Goal: Task Accomplishment & Management: Manage account settings

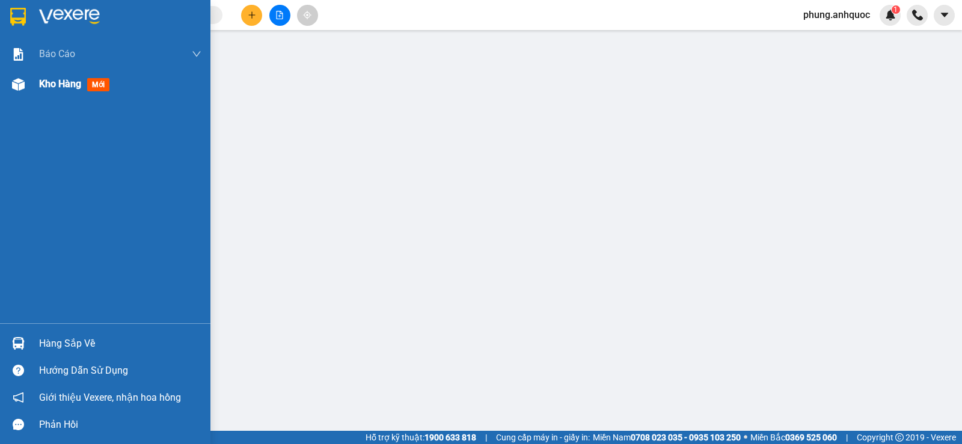
click at [19, 83] on img at bounding box center [18, 84] width 13 height 13
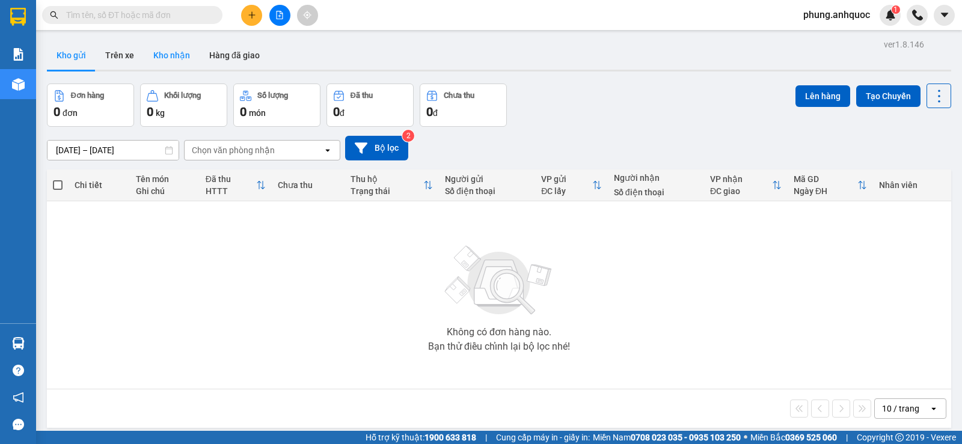
click at [185, 58] on button "Kho nhận" at bounding box center [172, 55] width 56 height 29
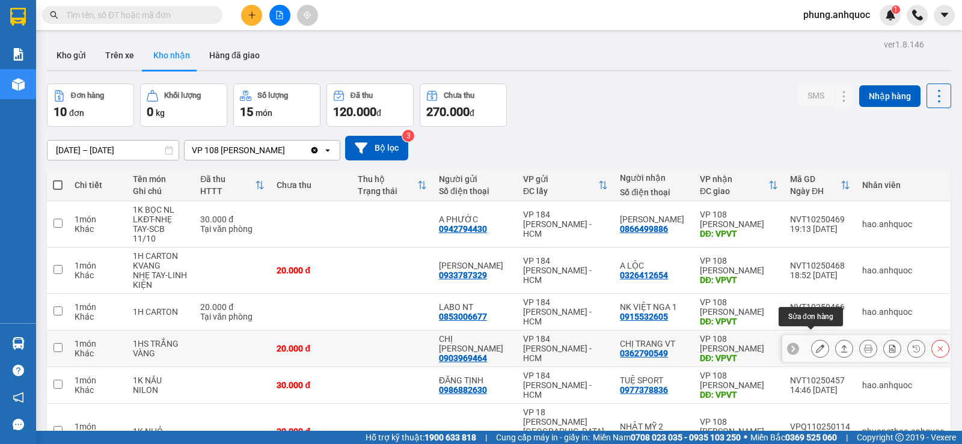
click at [816, 345] on icon at bounding box center [820, 349] width 8 height 8
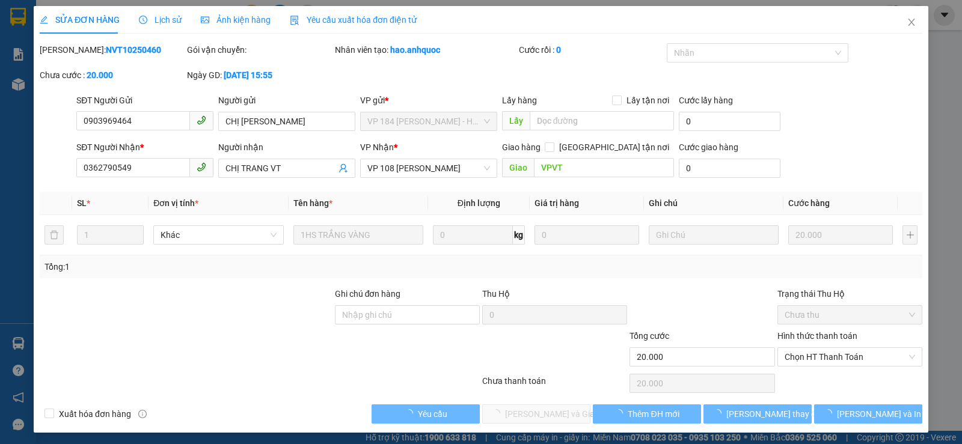
type input "0903969464"
type input "CHỊ [PERSON_NAME]"
type input "0362790549"
type input "CHỊ TRANG VT"
type input "VPVT"
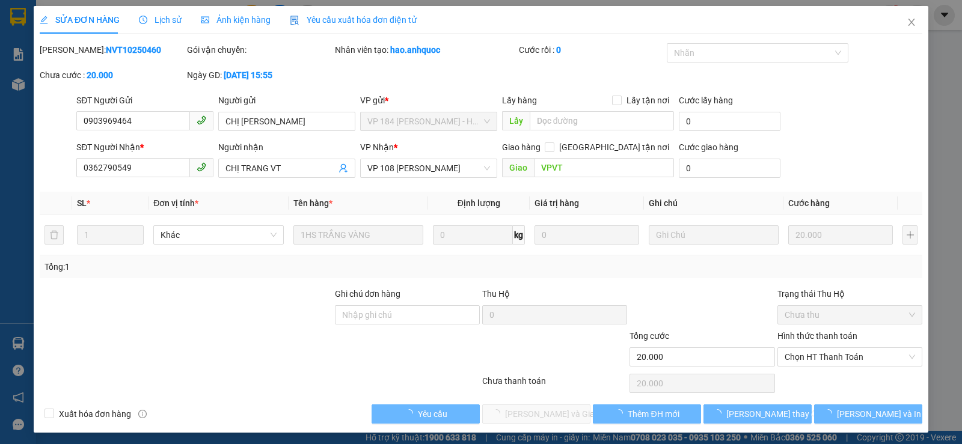
type input "20.000"
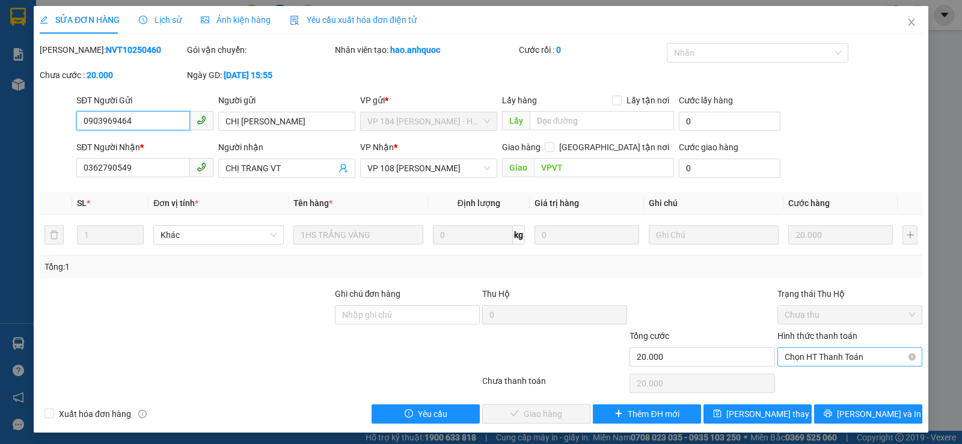
click at [802, 357] on span "Chọn HT Thanh Toán" at bounding box center [850, 357] width 130 height 18
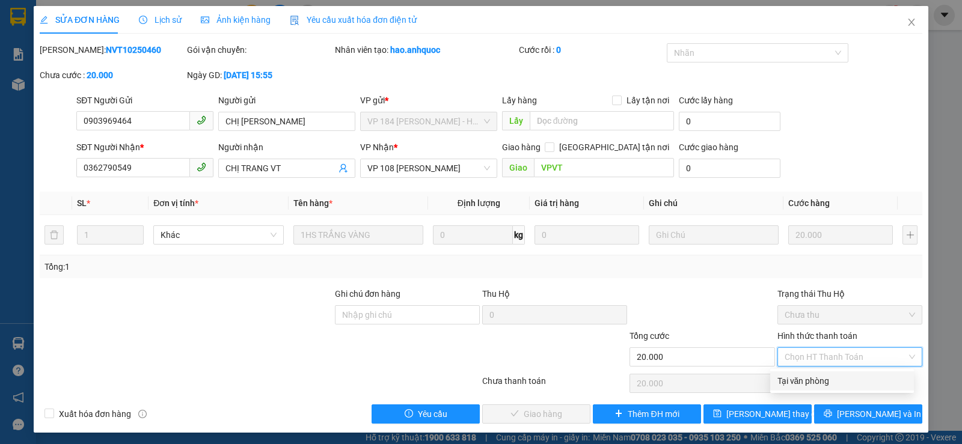
click at [797, 379] on div "Tại văn phòng" at bounding box center [841, 381] width 129 height 13
type input "0"
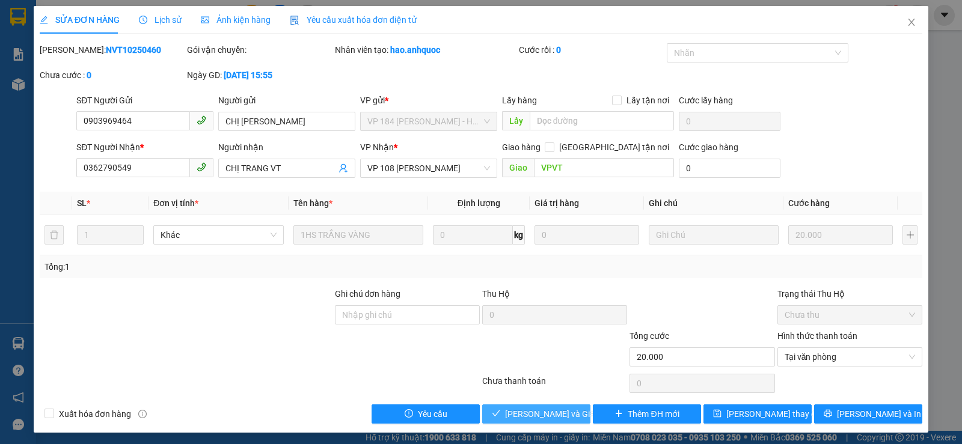
click at [535, 412] on span "[PERSON_NAME] và Giao hàng" at bounding box center [562, 414] width 115 height 13
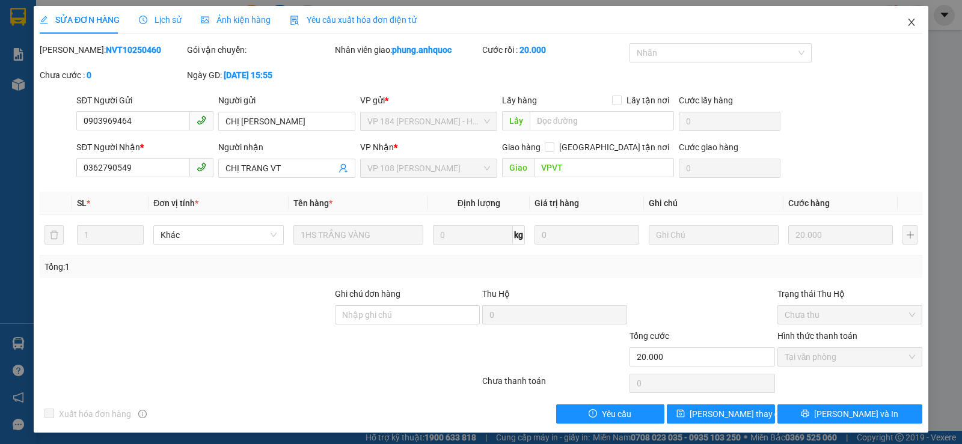
click at [908, 26] on icon "close" at bounding box center [911, 22] width 7 height 7
